Goal: Navigation & Orientation: Find specific page/section

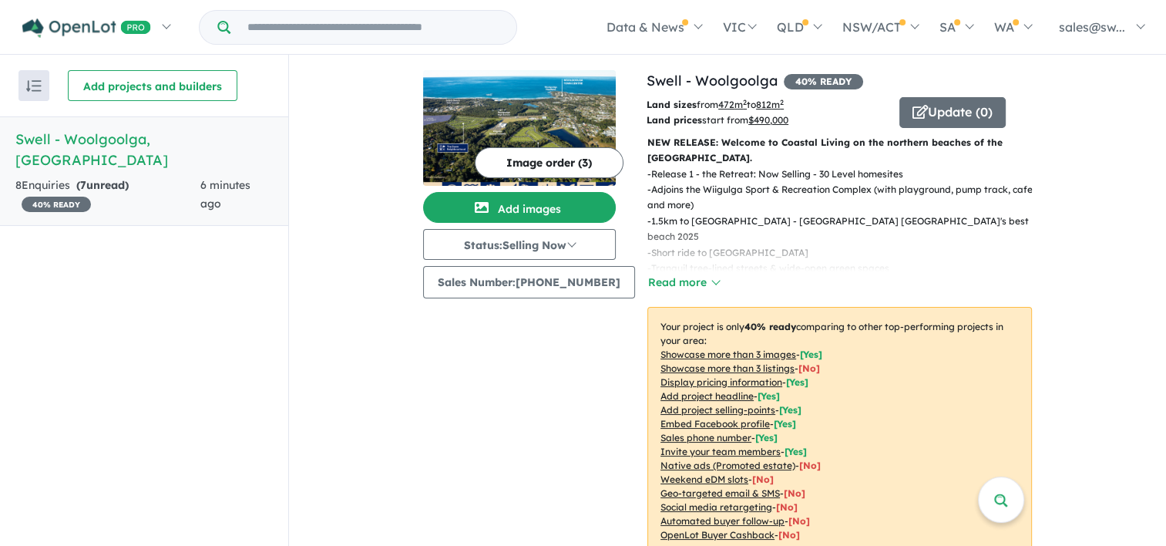
scroll to position [553, 0]
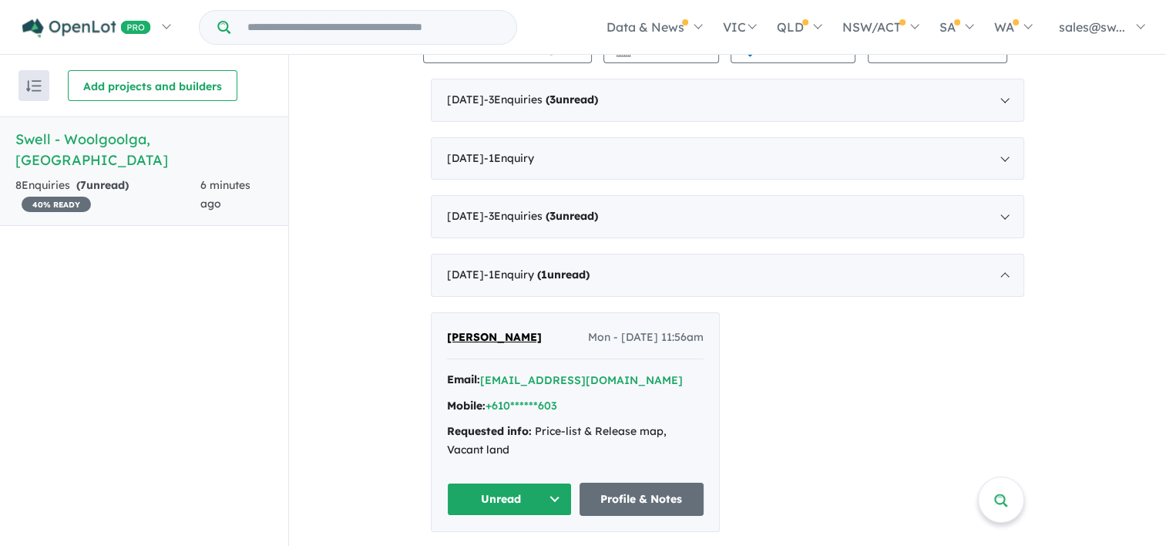
click at [84, 139] on h5 "Swell - [GEOGRAPHIC_DATA] , [GEOGRAPHIC_DATA]" at bounding box center [143, 150] width 257 height 42
click at [25, 133] on h5 "Swell - [GEOGRAPHIC_DATA] , [GEOGRAPHIC_DATA]" at bounding box center [143, 150] width 257 height 42
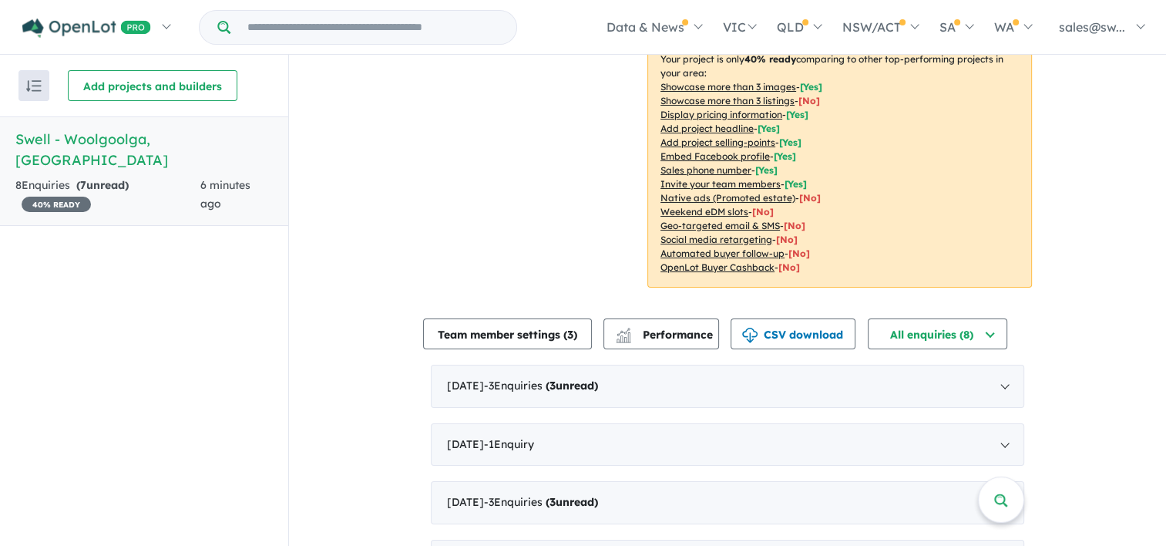
scroll to position [0, 0]
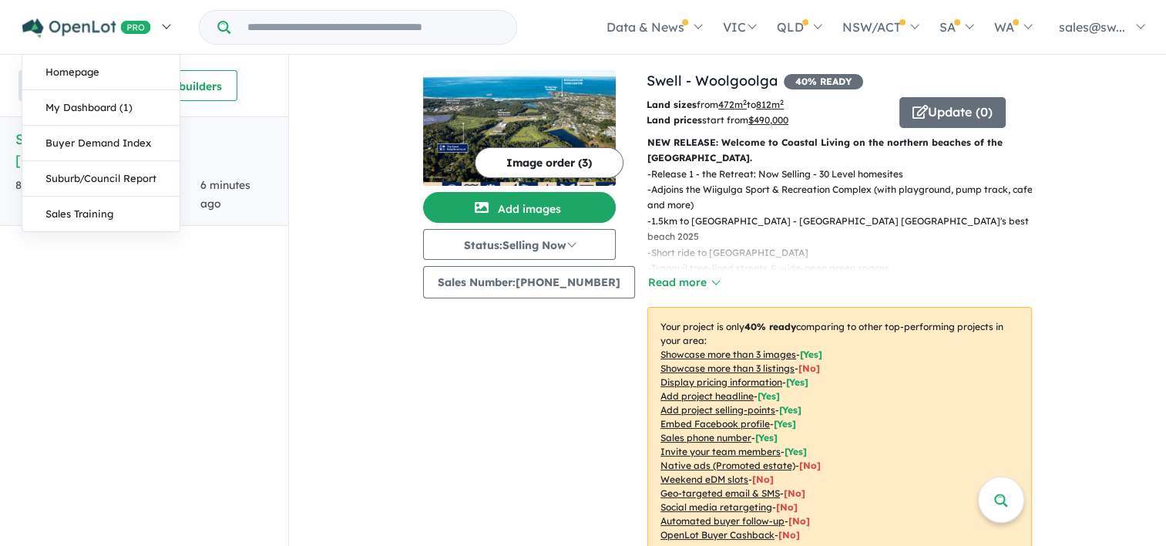
click at [70, 15] on link at bounding box center [96, 27] width 169 height 54
click at [68, 116] on link "My Dashboard (1)" at bounding box center [100, 107] width 157 height 35
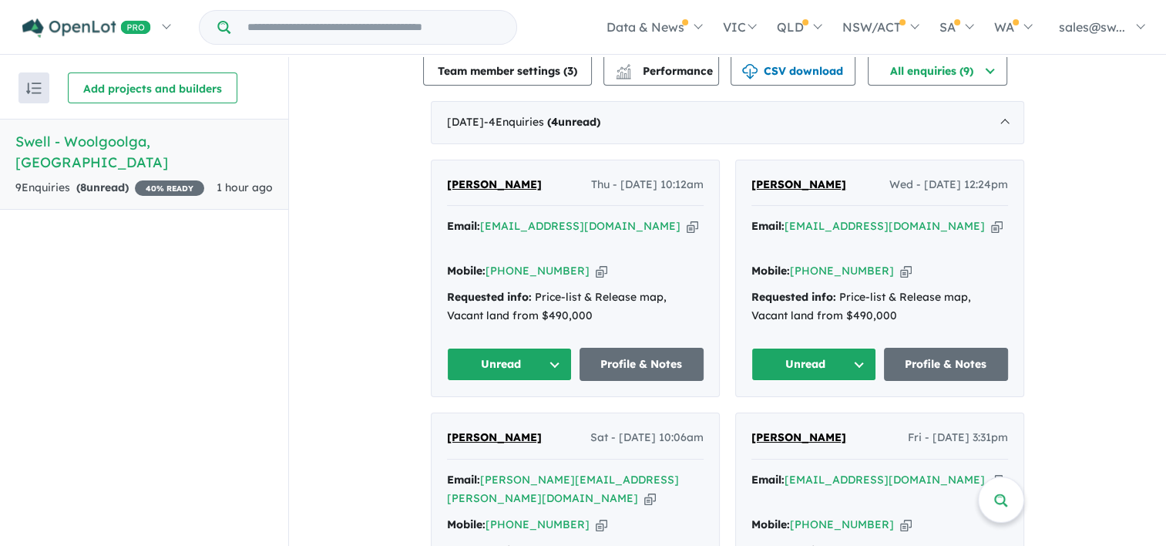
scroll to position [535, 0]
